Goal: Navigation & Orientation: Find specific page/section

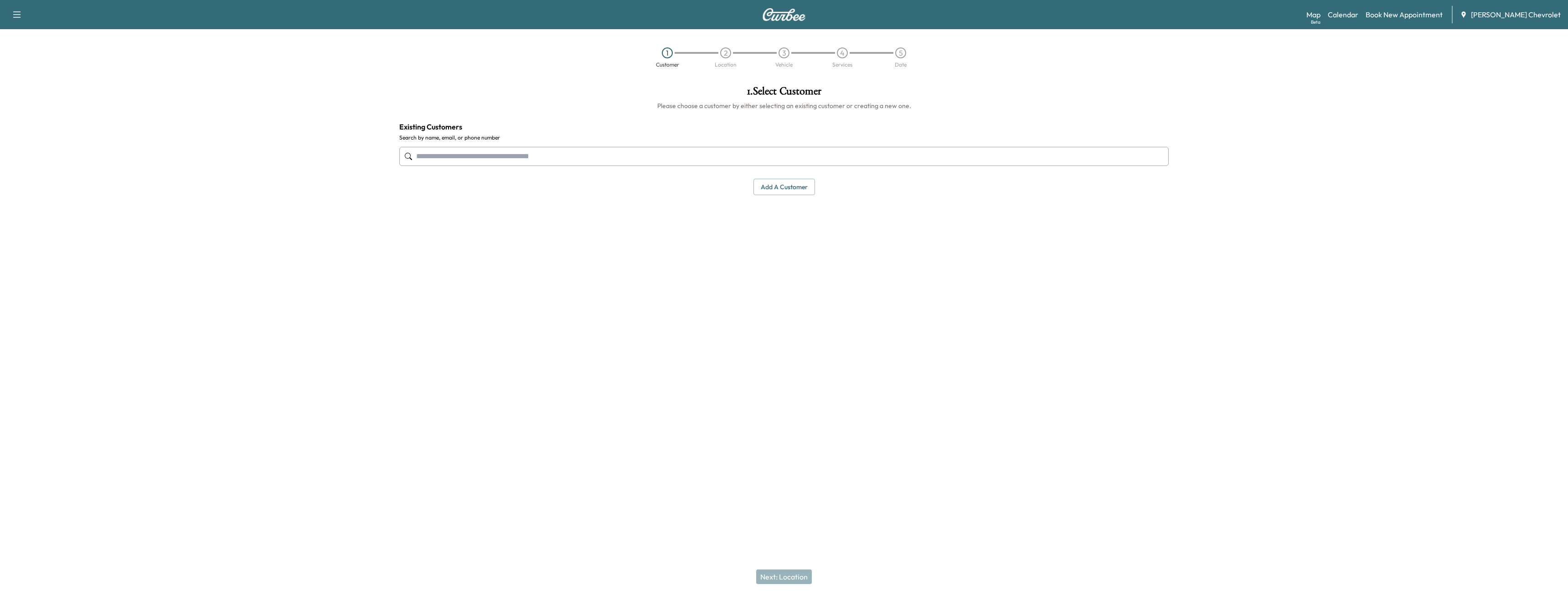
click at [1354, 0] on div "Support Log Out Map Beta Calendar Book New Appointment [PERSON_NAME] Chevrolet" at bounding box center [784, 15] width 1568 height 29
click at [1357, 12] on link "Calendar" at bounding box center [1343, 15] width 30 height 11
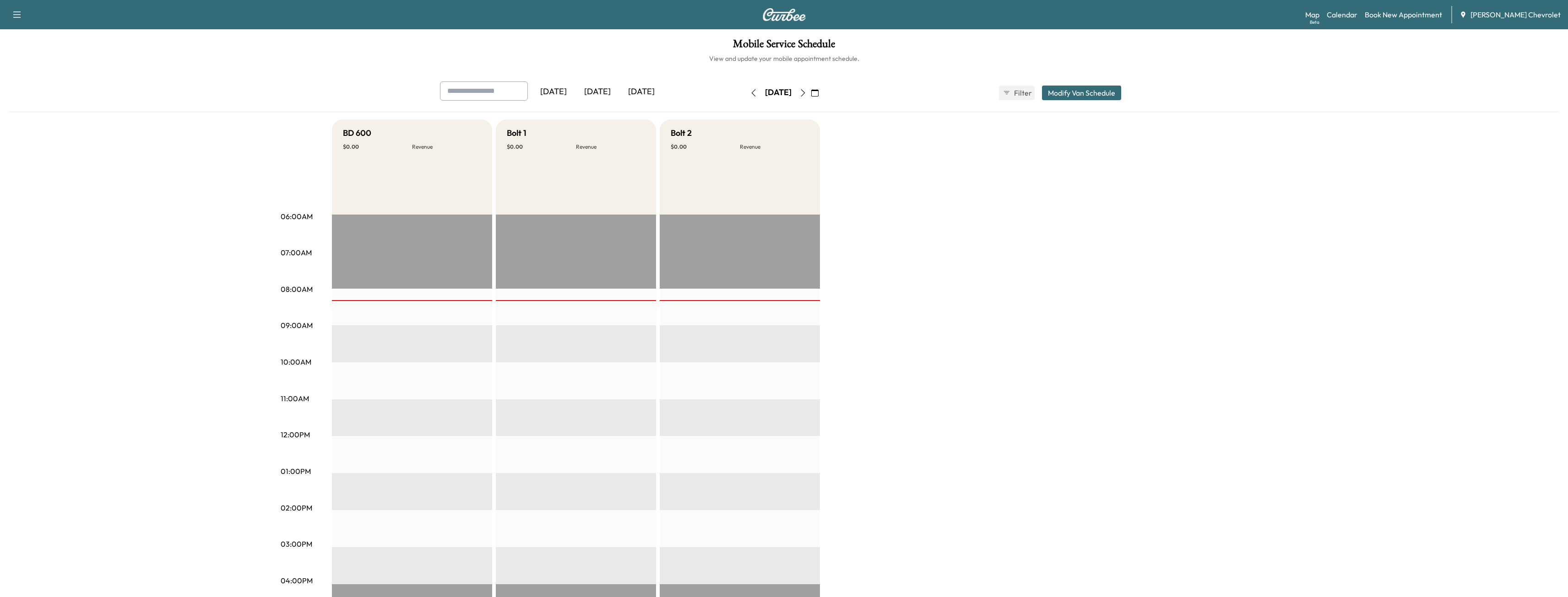
click at [811, 98] on button "button" at bounding box center [803, 93] width 15 height 15
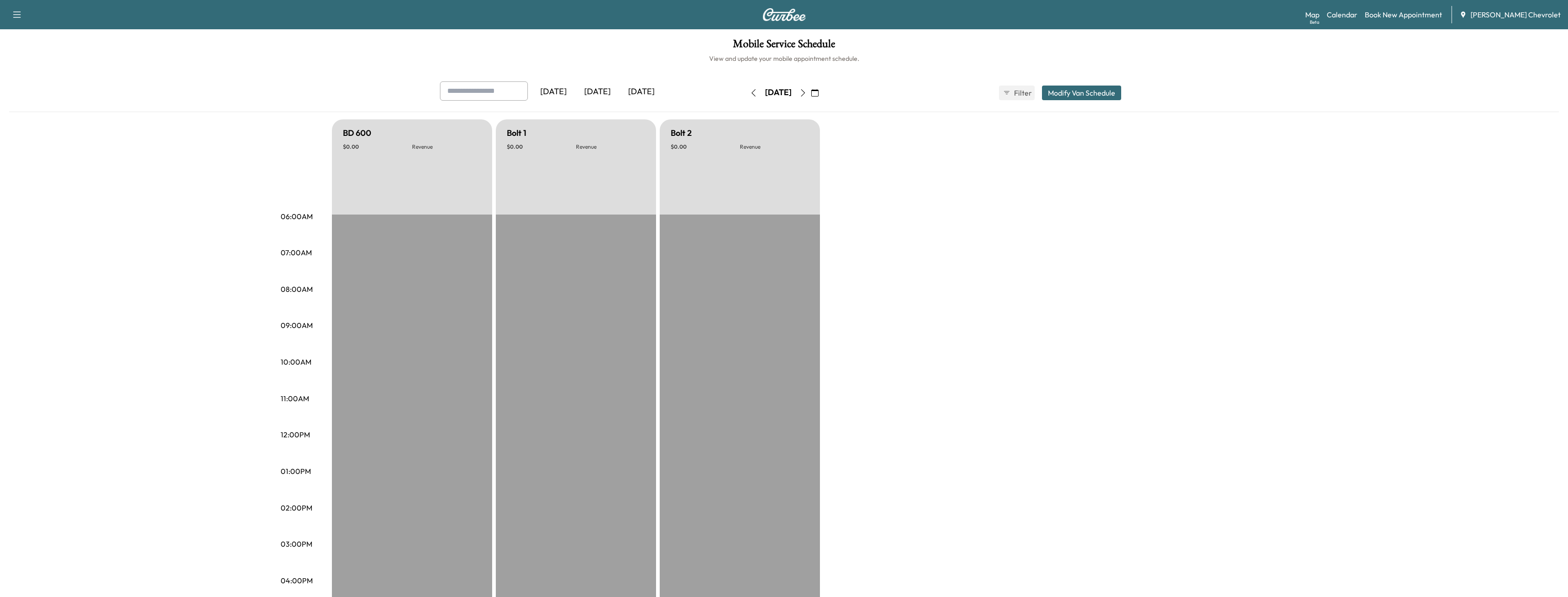
click at [806, 96] on icon "button" at bounding box center [803, 93] width 7 height 7
